Goal: Complete application form

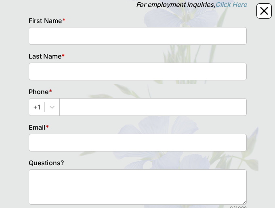
scroll to position [127, 0]
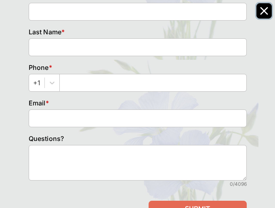
click at [261, 13] on icon "Close" at bounding box center [264, 11] width 6 height 6
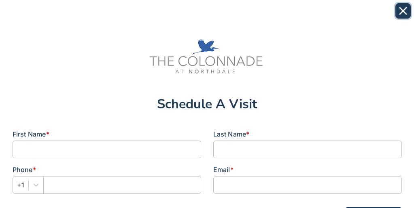
click at [399, 11] on icon "Close" at bounding box center [403, 11] width 8 height 8
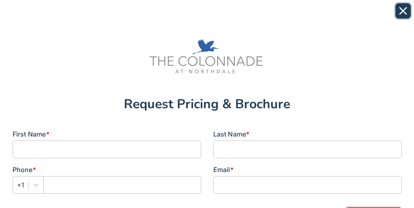
click at [404, 13] on icon "Close" at bounding box center [402, 11] width 6 height 6
